Goal: Transaction & Acquisition: Obtain resource

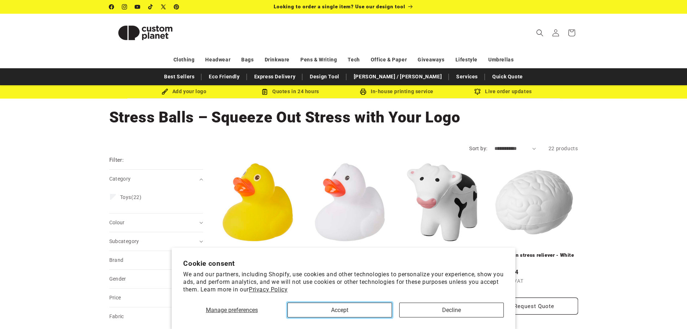
click at [340, 311] on button "Accept" at bounding box center [340, 309] width 105 height 15
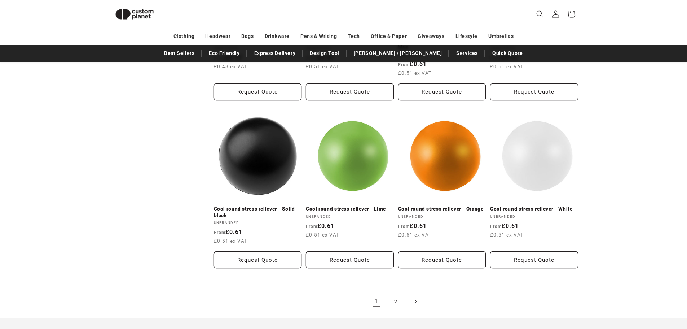
scroll to position [820, 0]
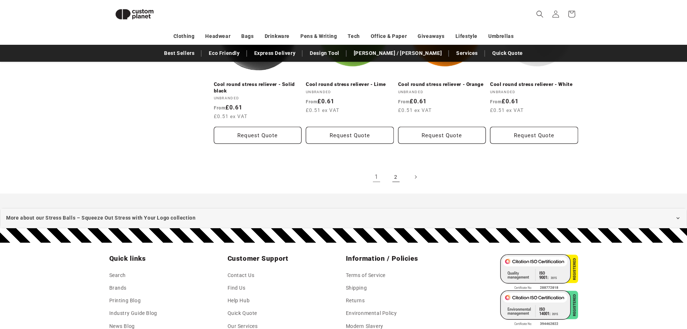
click at [397, 177] on link "2" at bounding box center [396, 177] width 16 height 16
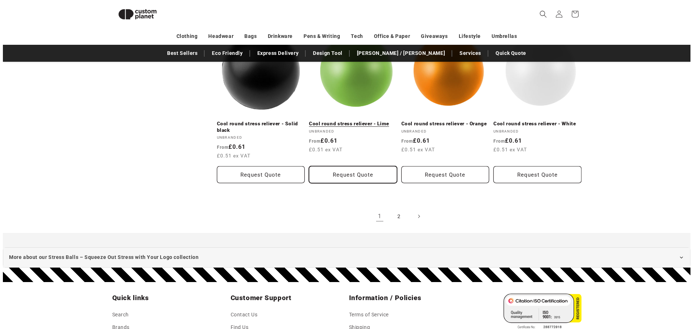
scroll to position [712, 0]
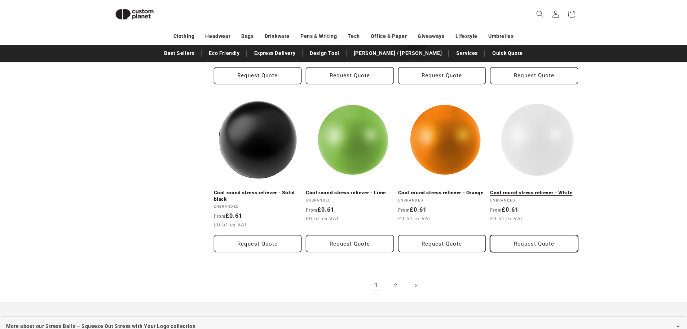
click at [533, 247] on button "Request Quote" at bounding box center [534, 243] width 88 height 17
